Goal: Information Seeking & Learning: Learn about a topic

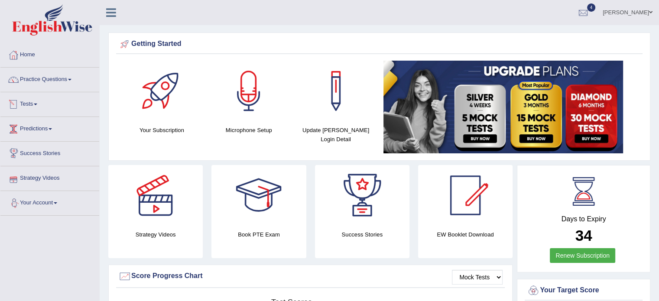
click at [24, 105] on link "Tests" at bounding box center [49, 103] width 99 height 22
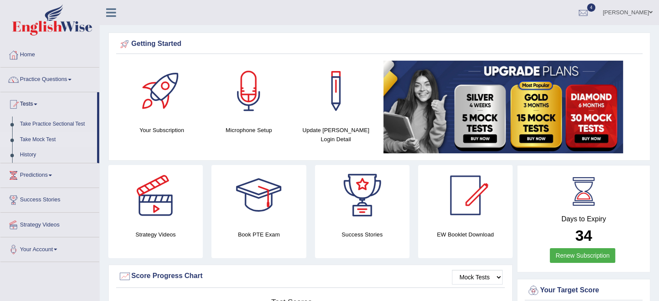
click at [23, 136] on link "Take Mock Test" at bounding box center [56, 140] width 81 height 16
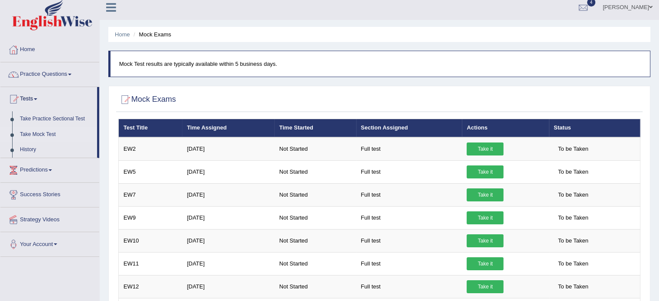
scroll to position [6, 0]
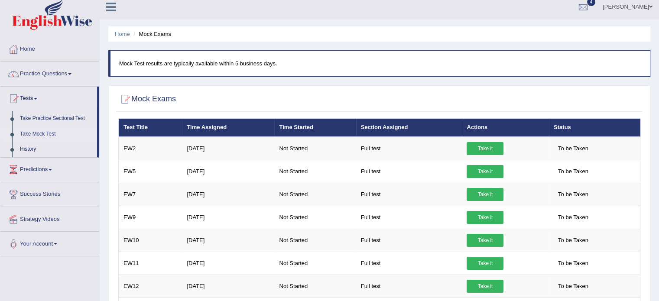
click at [193, 68] on blockquote "Mock Test results are typically available within 5 business days." at bounding box center [379, 63] width 542 height 26
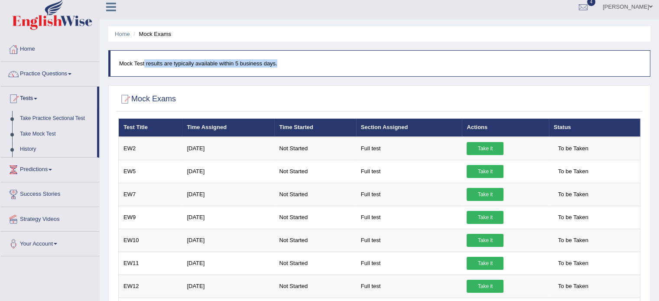
click at [193, 68] on blockquote "Mock Test results are typically available within 5 business days." at bounding box center [379, 63] width 542 height 26
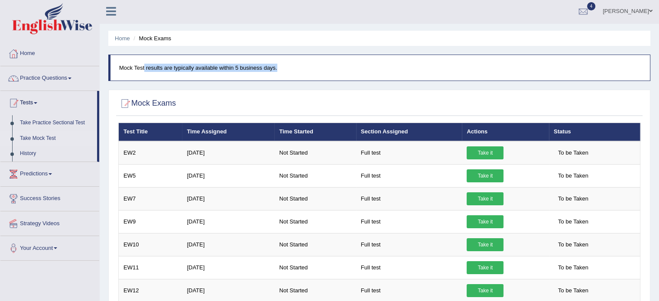
scroll to position [0, 0]
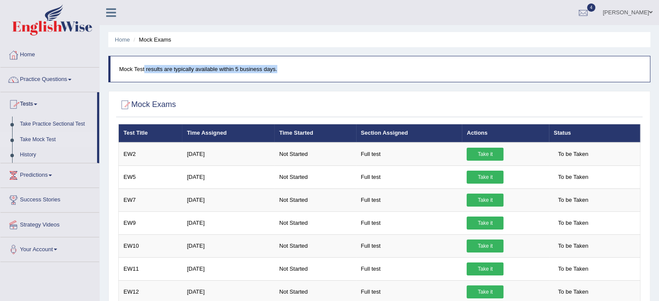
click at [31, 134] on link "Take Mock Test" at bounding box center [56, 140] width 81 height 16
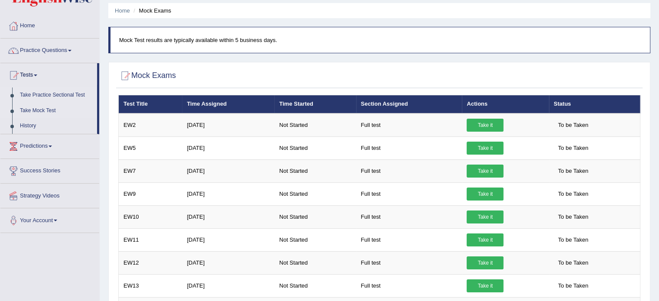
scroll to position [23, 0]
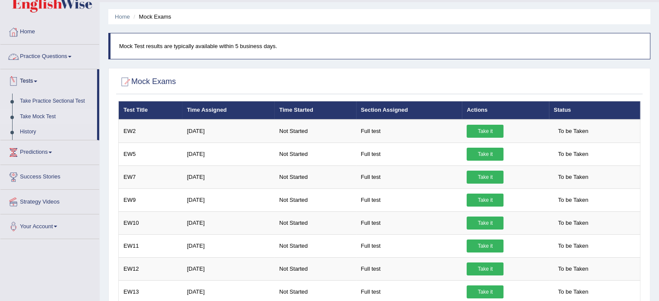
click at [17, 52] on div at bounding box center [13, 56] width 13 height 13
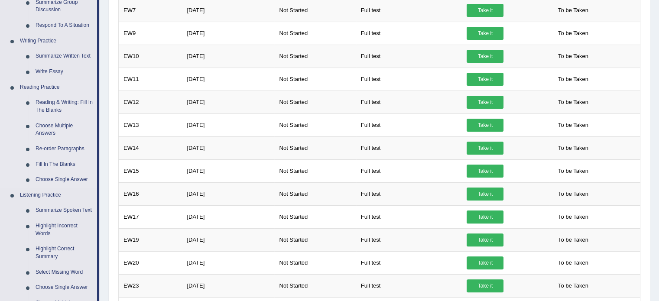
scroll to position [206, 0]
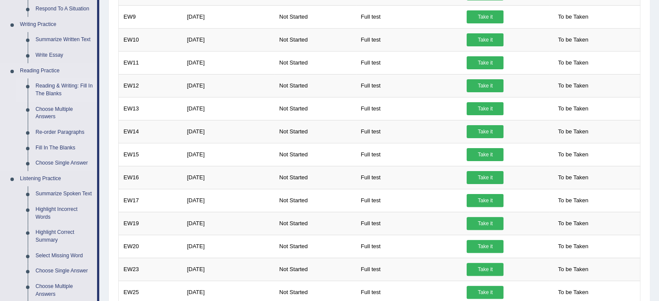
click at [54, 90] on link "Reading & Writing: Fill In The Blanks" at bounding box center [64, 89] width 65 height 23
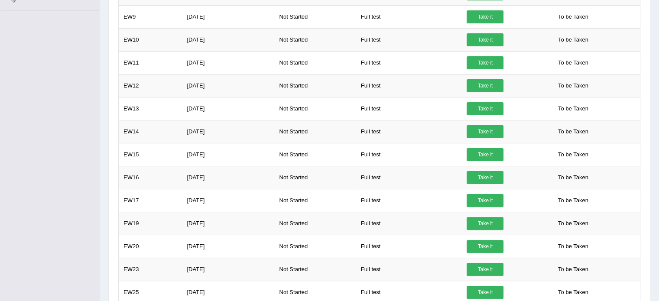
scroll to position [273, 0]
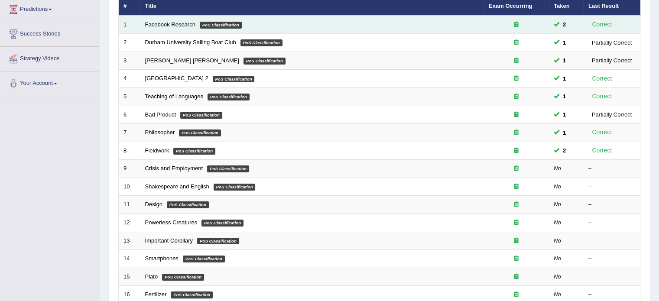
scroll to position [155, 0]
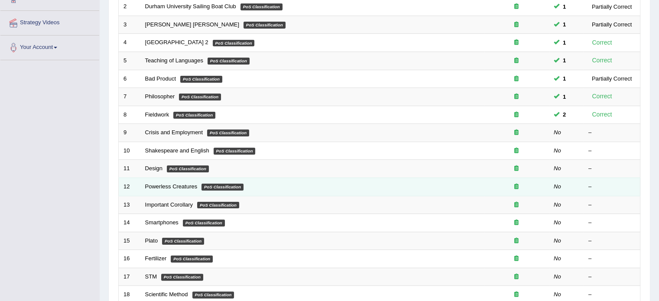
click at [210, 185] on em "PoS Classification" at bounding box center [222, 187] width 42 height 7
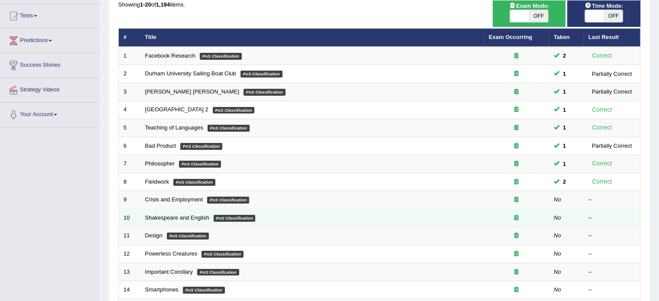
scroll to position [86, 0]
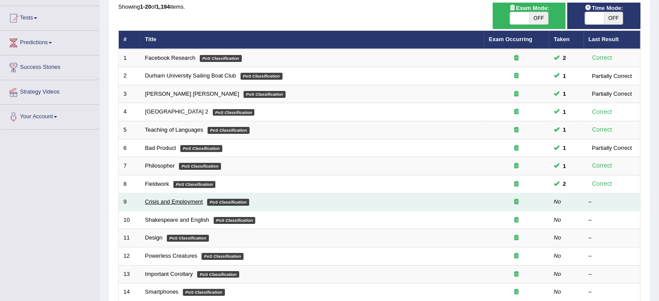
click at [157, 198] on link "Crisis and Employment" at bounding box center [174, 201] width 58 height 6
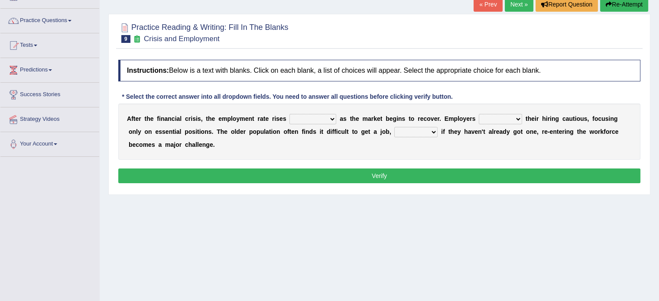
click at [186, 116] on b "c" at bounding box center [186, 118] width 3 height 7
click at [329, 114] on select "normally conversely strenuously sharply" at bounding box center [312, 119] width 47 height 10
drag, startPoint x: 553, startPoint y: 114, endPoint x: 511, endPoint y: 119, distance: 41.9
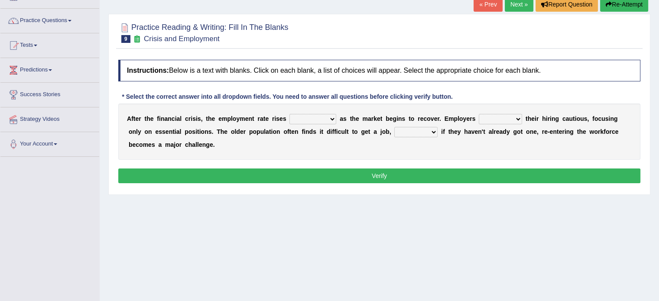
click at [553, 115] on b "n" at bounding box center [553, 118] width 4 height 7
click at [508, 117] on select "keeping kept keep are kept" at bounding box center [500, 119] width 43 height 10
click at [520, 117] on select "keeping kept keep are kept" at bounding box center [500, 119] width 43 height 10
click at [516, 119] on select "keeping kept keep are kept" at bounding box center [500, 119] width 43 height 10
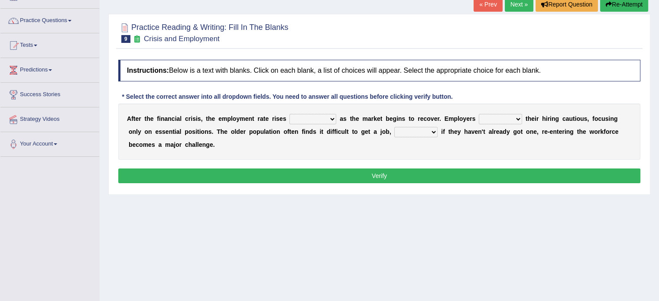
drag, startPoint x: 511, startPoint y: 119, endPoint x: 546, endPoint y: 97, distance: 41.3
click at [511, 119] on select "keeping kept keep are kept" at bounding box center [500, 119] width 43 height 10
select select "kept"
click at [479, 114] on select "keeping kept keep are kept" at bounding box center [500, 119] width 43 height 10
click at [408, 130] on select "although while then because" at bounding box center [415, 132] width 43 height 10
